Goal: Task Accomplishment & Management: Use online tool/utility

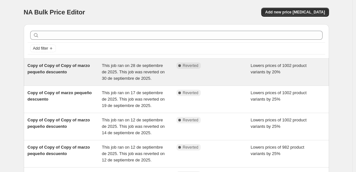
click at [233, 66] on div "Complete Reverted" at bounding box center [208, 66] width 65 height 6
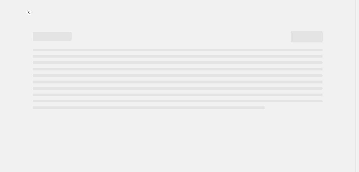
select select "percentage"
select select "collection"
select select "not_equal"
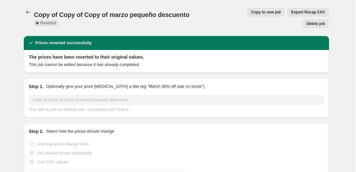
click at [247, 15] on button "Copy to new job" at bounding box center [266, 12] width 38 height 9
select select "percentage"
select select "collection"
select select "not_equal"
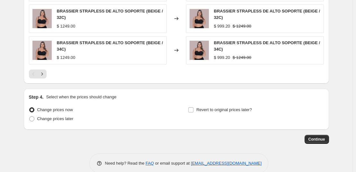
scroll to position [552, 0]
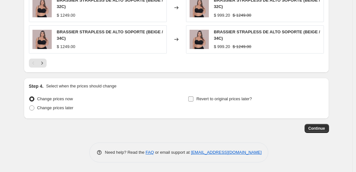
click at [190, 97] on input "Revert to original prices later?" at bounding box center [190, 99] width 5 height 5
checkbox input "true"
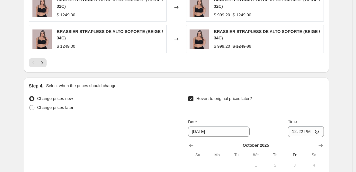
scroll to position [617, 0]
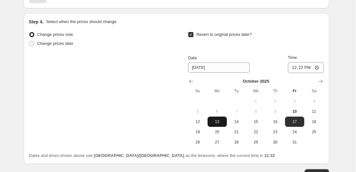
click at [220, 123] on span "13" at bounding box center [217, 121] width 14 height 5
type input "[DATE]"
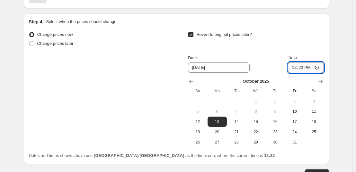
click at [302, 68] on input "12:22" at bounding box center [306, 67] width 36 height 11
type input "23:59"
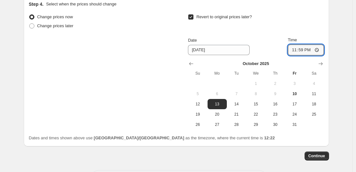
scroll to position [662, 0]
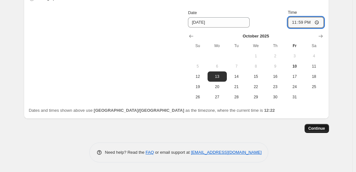
click at [317, 131] on span "Continue" at bounding box center [316, 128] width 17 height 5
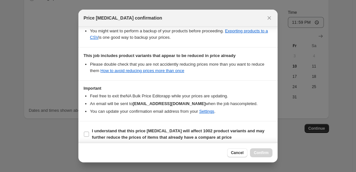
scroll to position [146, 0]
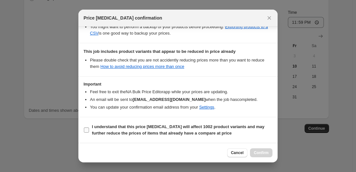
click at [112, 130] on b "I understand that this price [MEDICAL_DATA] will affect 1002 product variants a…" at bounding box center [178, 130] width 172 height 11
click at [89, 130] on input "I understand that this price [MEDICAL_DATA] will affect 1002 product variants a…" at bounding box center [86, 130] width 5 height 5
checkbox input "true"
click at [265, 153] on span "Confirm" at bounding box center [261, 153] width 15 height 5
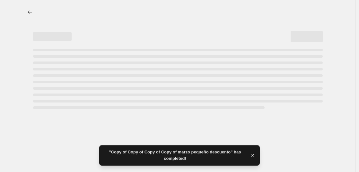
select select "percentage"
select select "collection"
select select "not_equal"
